Goal: Task Accomplishment & Management: Use online tool/utility

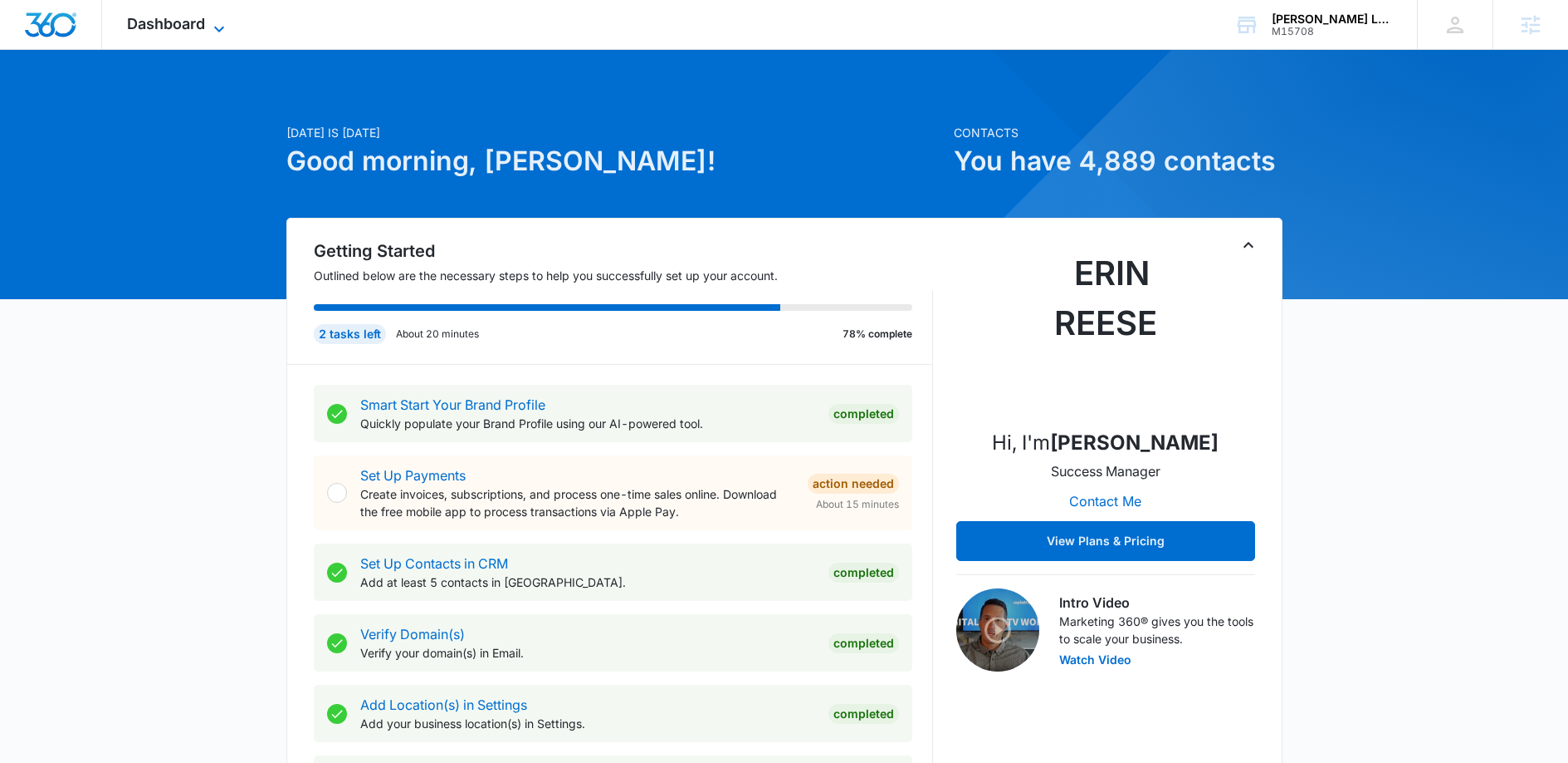
click at [227, 32] on icon at bounding box center [219, 29] width 20 height 20
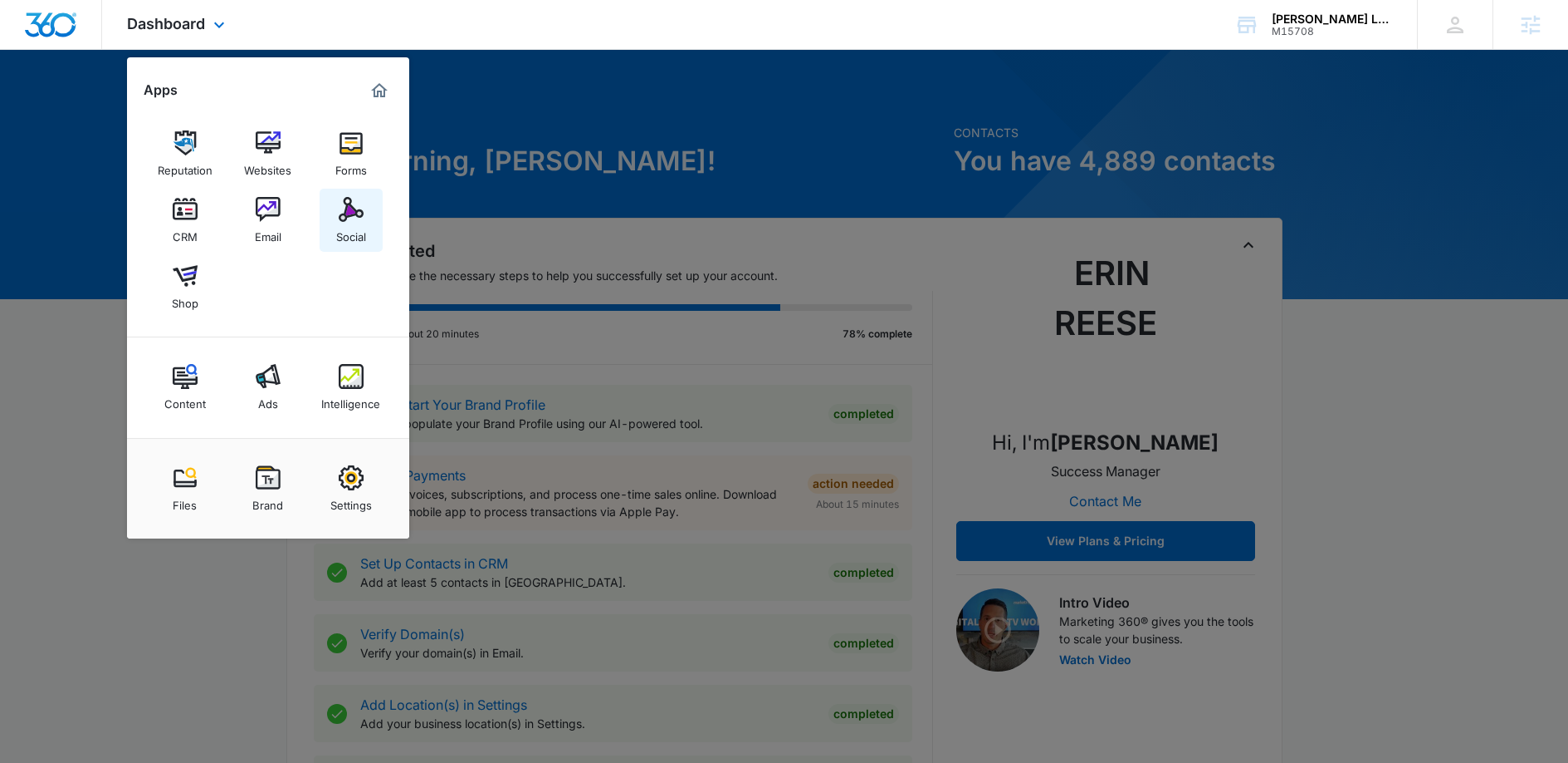
click at [341, 221] on img at bounding box center [351, 209] width 25 height 25
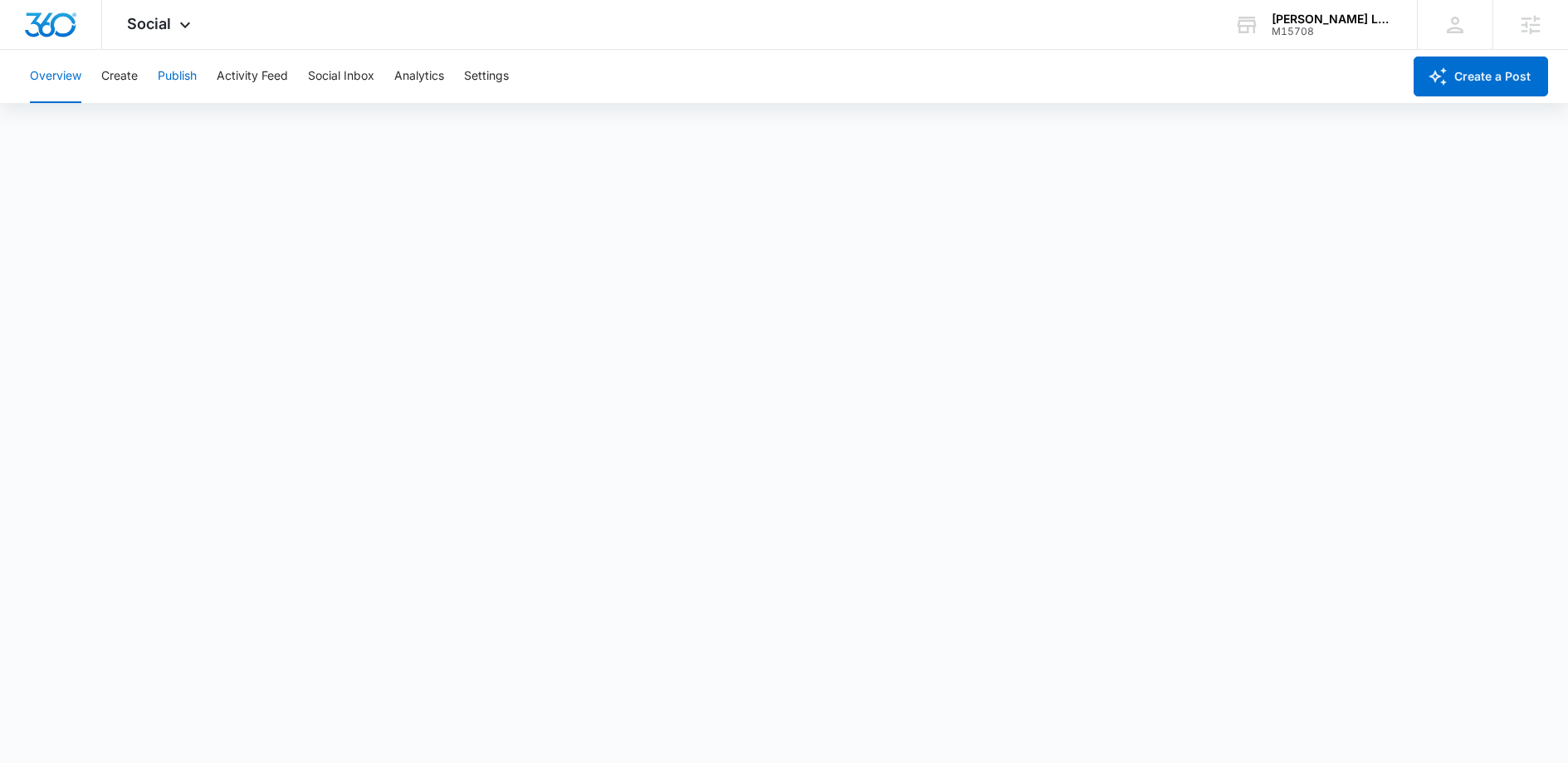
click at [170, 75] on button "Publish" at bounding box center [177, 76] width 39 height 53
click at [104, 65] on button "Create" at bounding box center [119, 76] width 37 height 53
click at [182, 129] on button "Approvals" at bounding box center [162, 127] width 55 height 47
